Goal: Task Accomplishment & Management: Complete application form

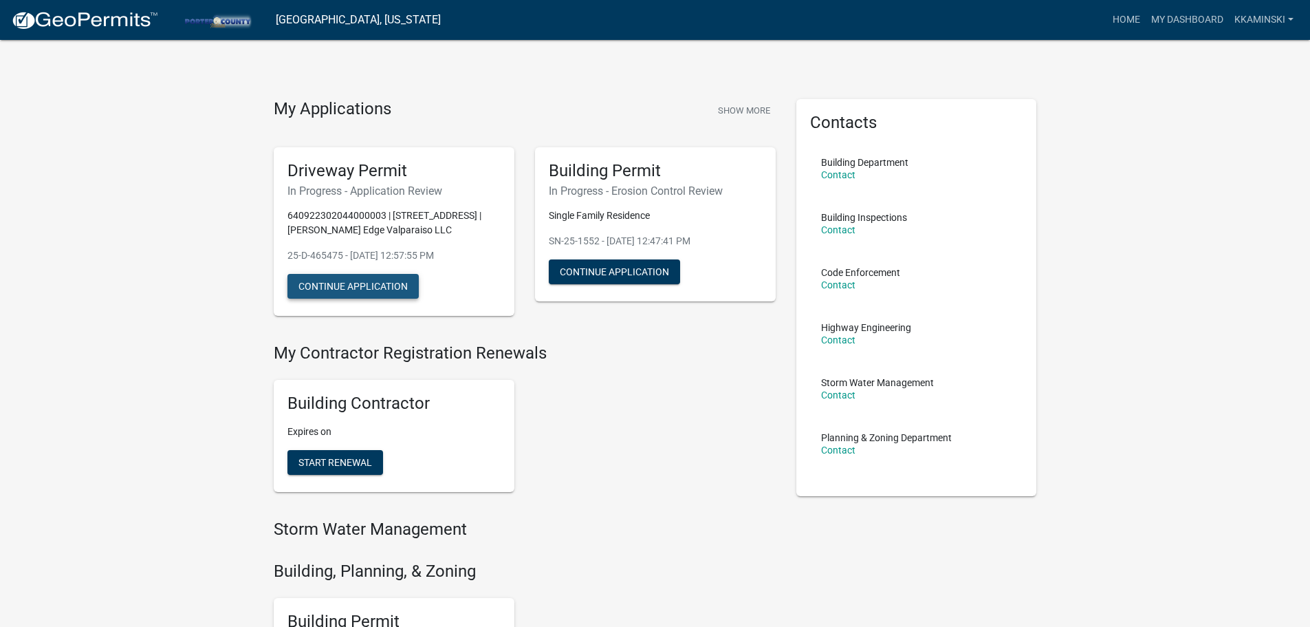
click at [320, 287] on button "Continue Application" at bounding box center [352, 286] width 131 height 25
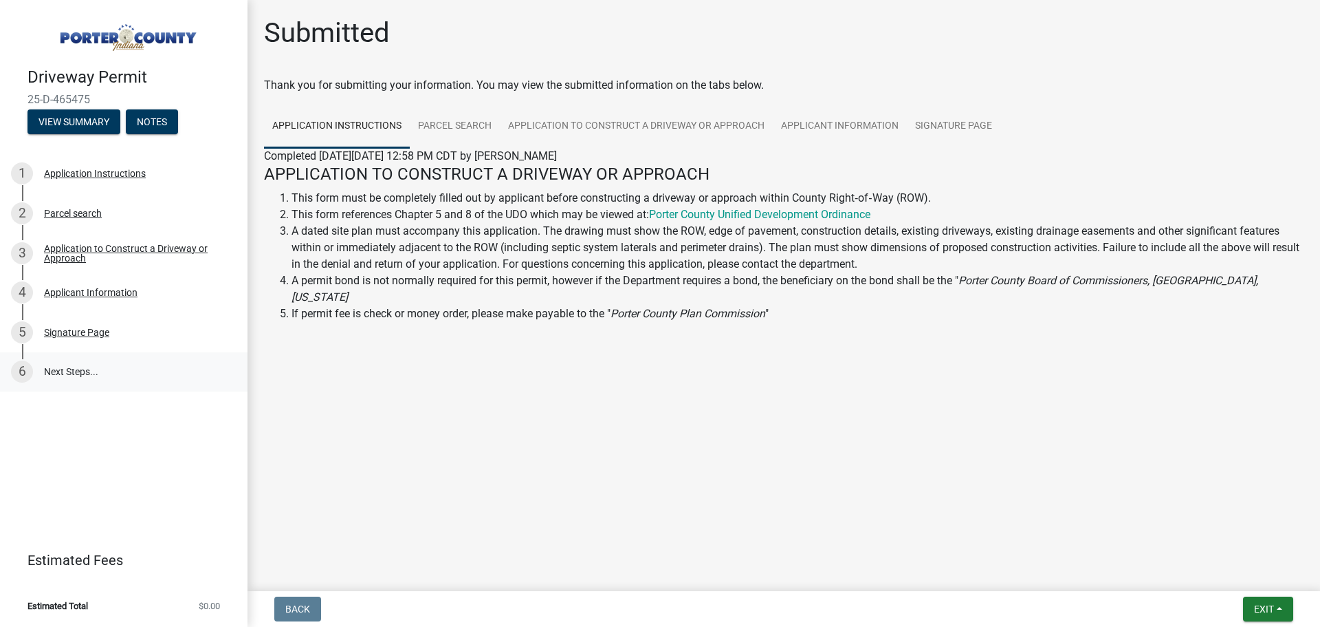
click at [64, 365] on link "6 Next Steps..." at bounding box center [124, 372] width 248 height 40
click at [56, 330] on div "Signature Page" at bounding box center [76, 332] width 65 height 10
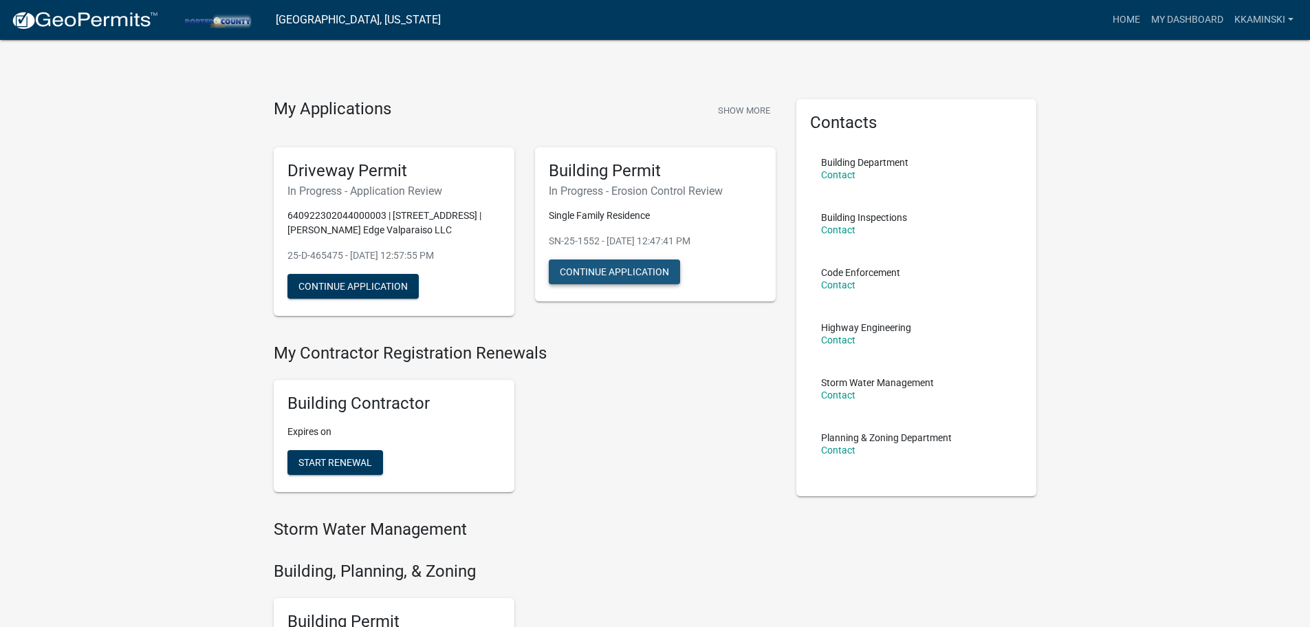
click at [642, 270] on button "Continue Application" at bounding box center [614, 271] width 131 height 25
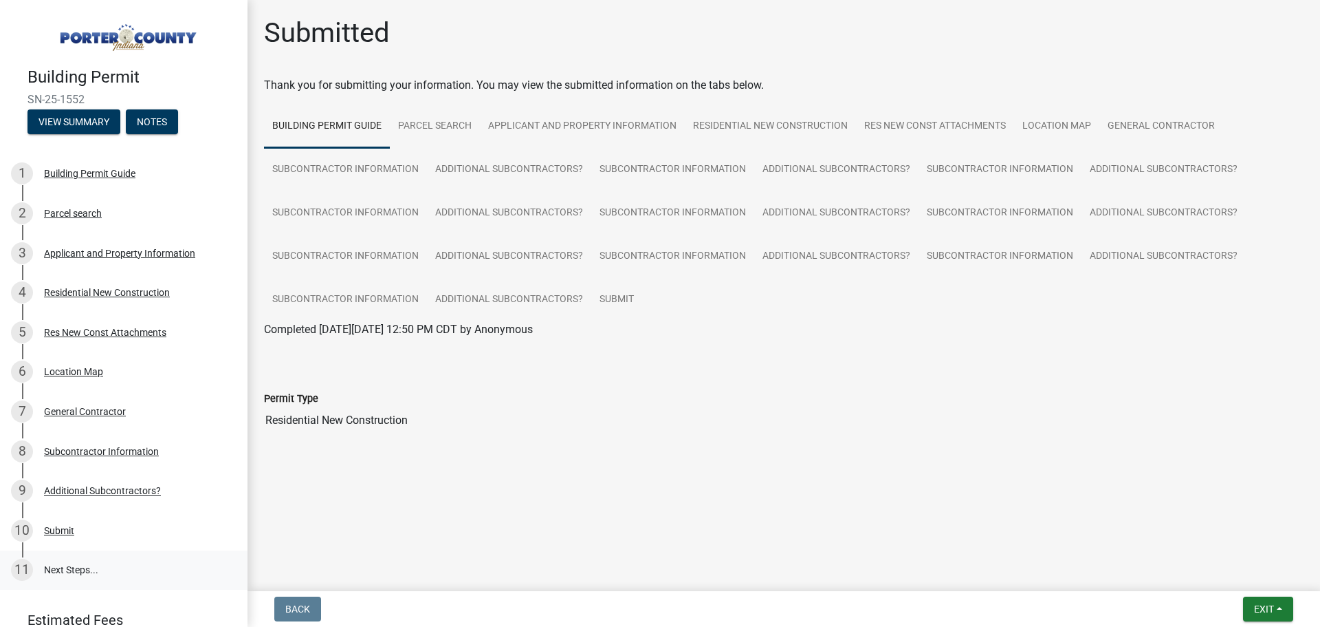
click at [59, 565] on link "11 Next Steps..." at bounding box center [124, 570] width 248 height 40
click at [61, 564] on link "11 Next Steps..." at bounding box center [124, 570] width 248 height 40
click at [153, 117] on button "Notes" at bounding box center [152, 121] width 52 height 25
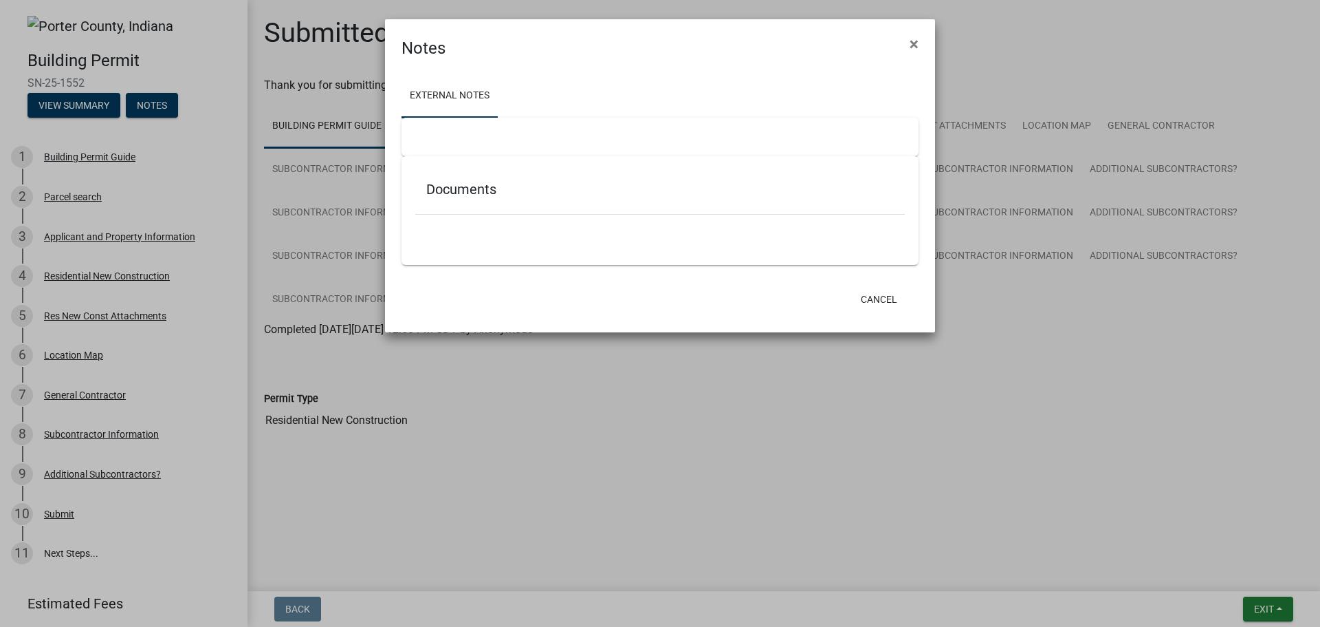
click at [79, 107] on ngb-modal-window "Notes × External Notes Documents Cancel" at bounding box center [660, 313] width 1320 height 627
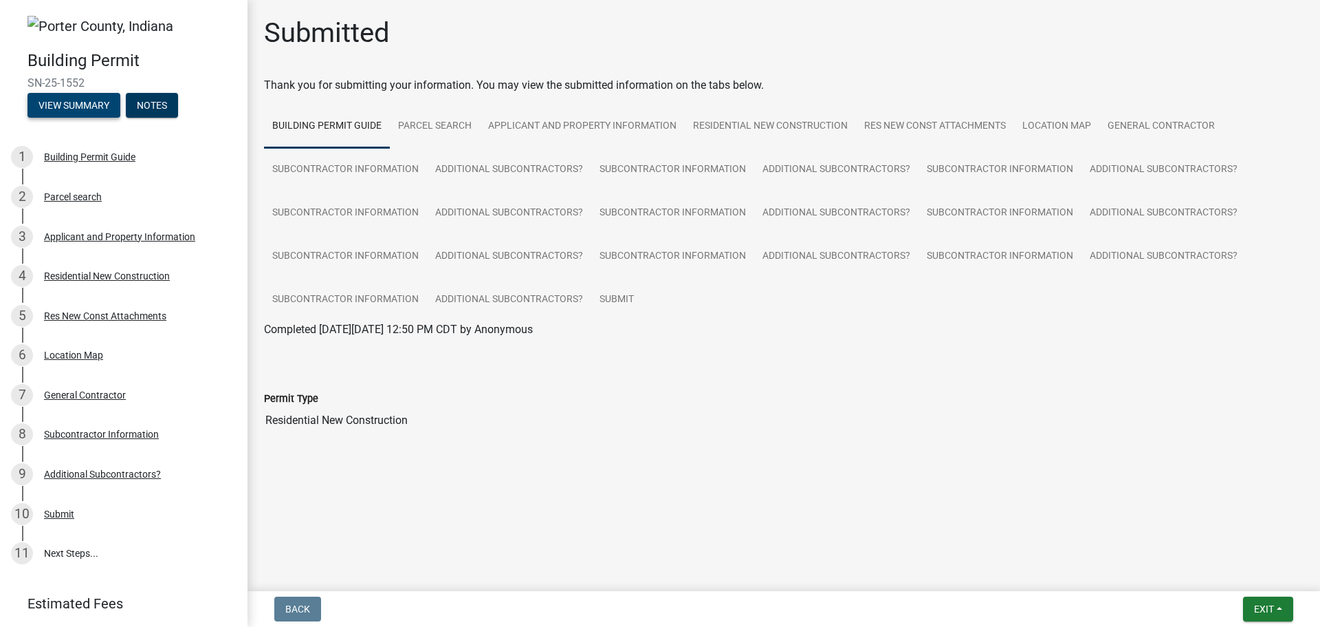
click at [79, 107] on button "View Summary" at bounding box center [74, 105] width 93 height 25
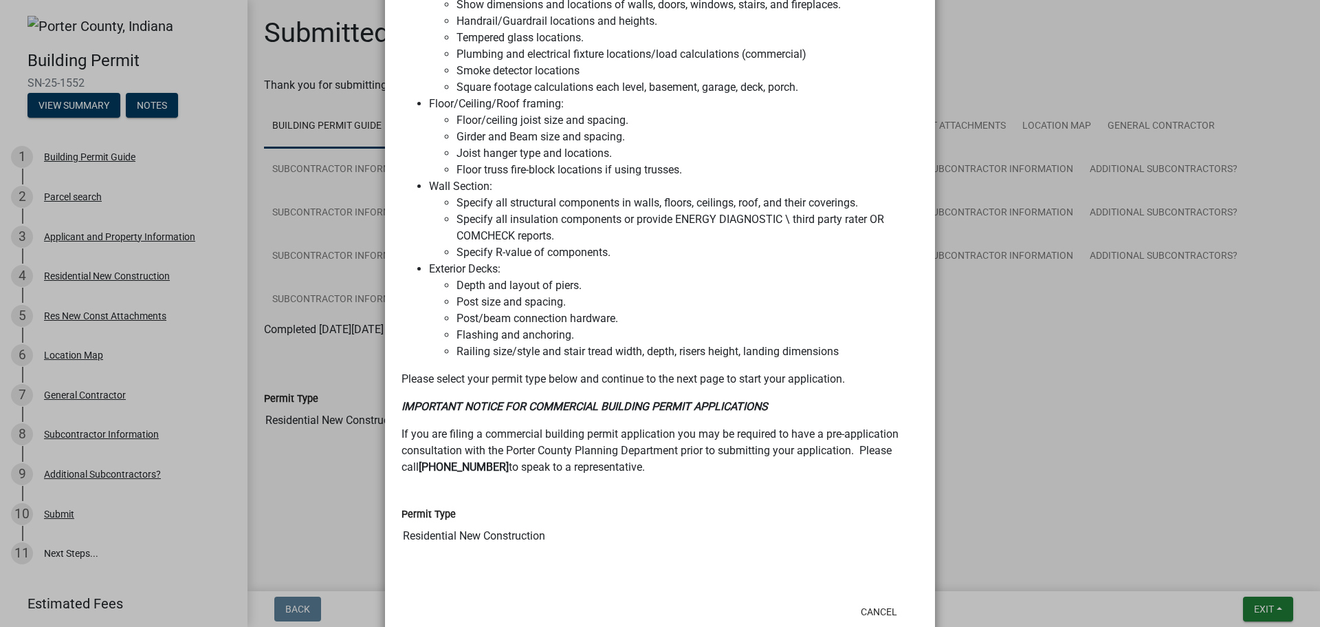
scroll to position [1344, 0]
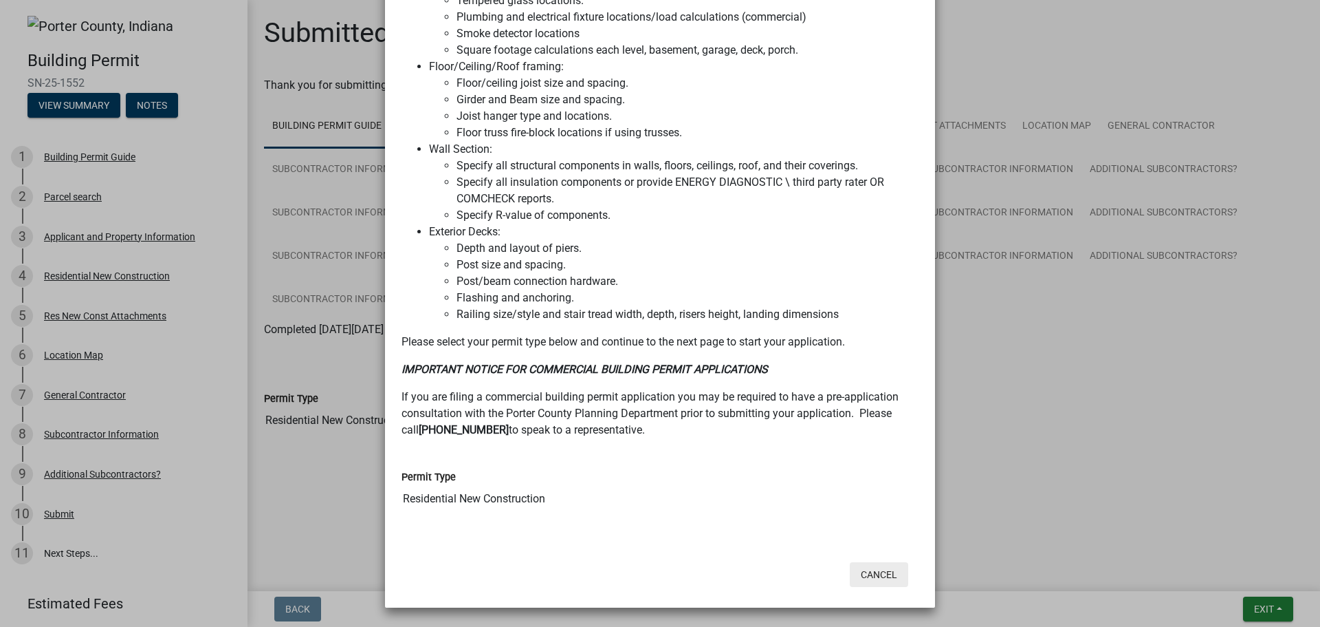
click at [886, 577] on button "Cancel" at bounding box center [879, 574] width 58 height 25
